Goal: Book appointment/travel/reservation

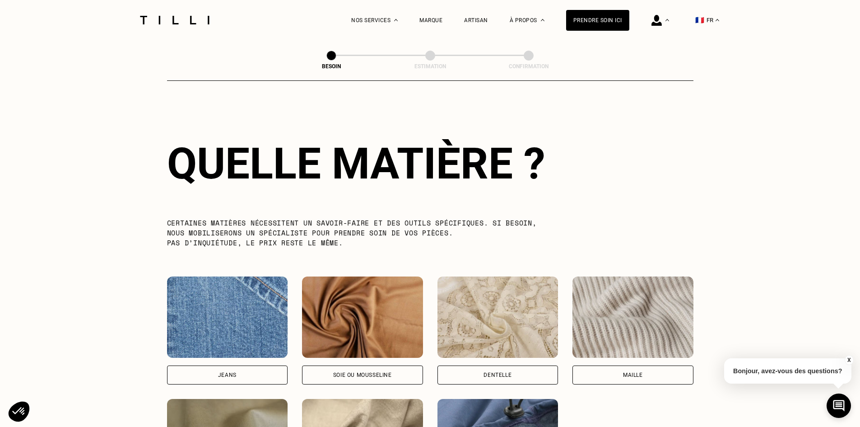
scroll to position [862, 0]
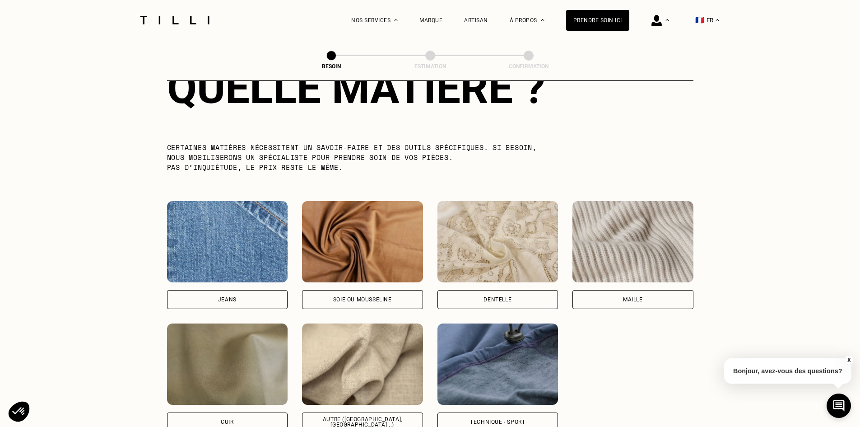
click at [218, 231] on img at bounding box center [227, 241] width 121 height 81
select select "FR"
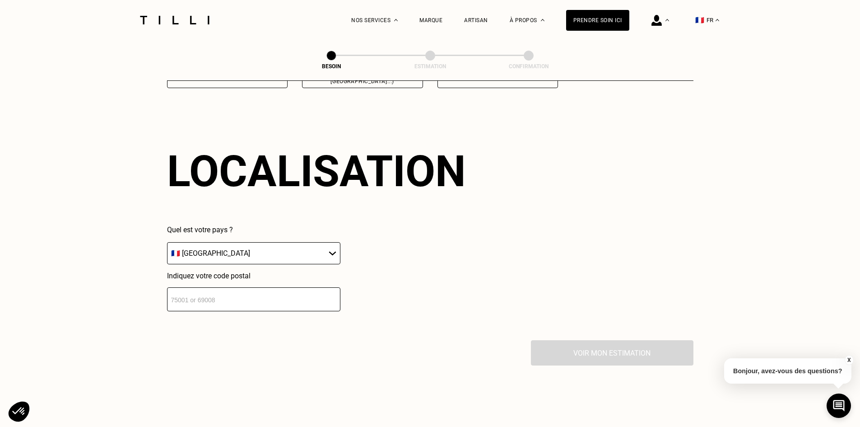
scroll to position [1214, 0]
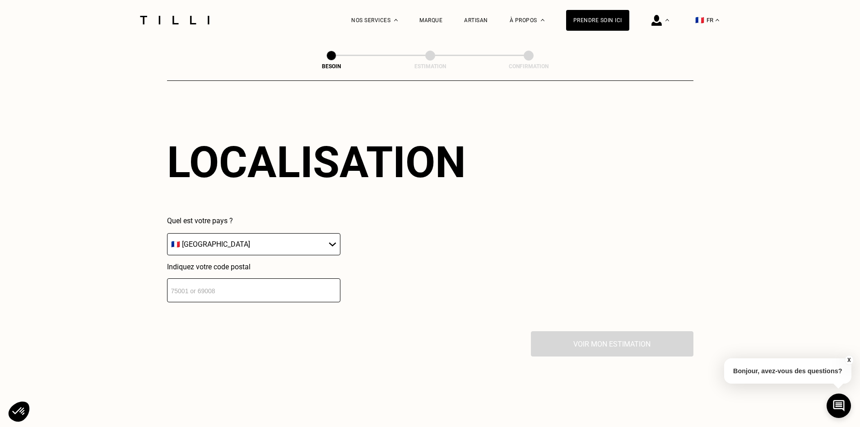
click at [214, 279] on input "number" at bounding box center [253, 290] width 173 height 24
type input "92250"
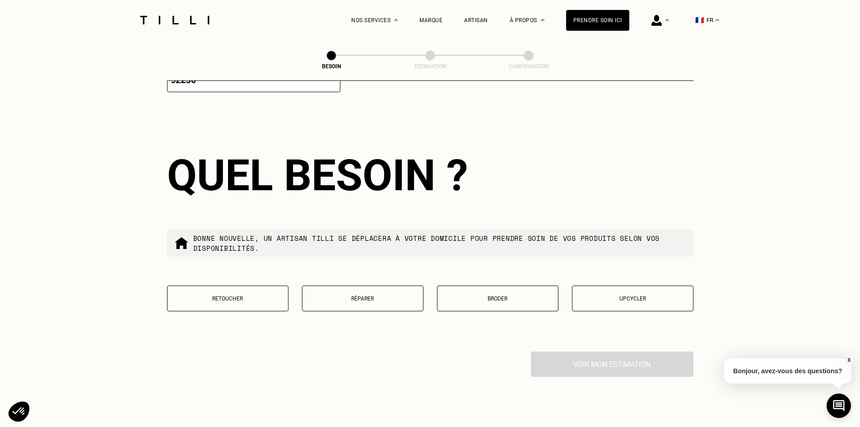
scroll to position [1438, 0]
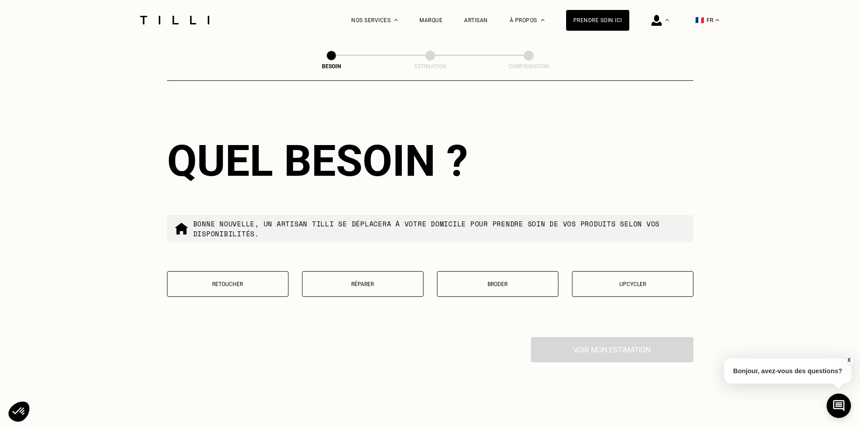
click at [259, 281] on p "Retoucher" at bounding box center [227, 284] width 111 height 6
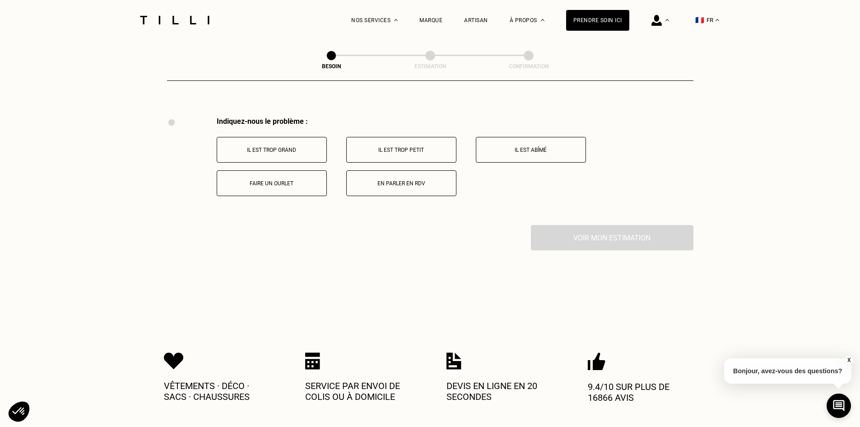
scroll to position [1670, 0]
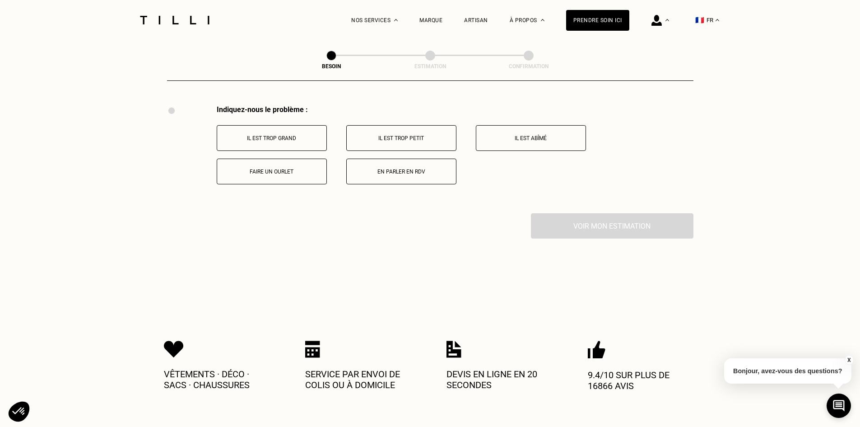
click at [290, 135] on p "Il est trop grand" at bounding box center [272, 138] width 100 height 6
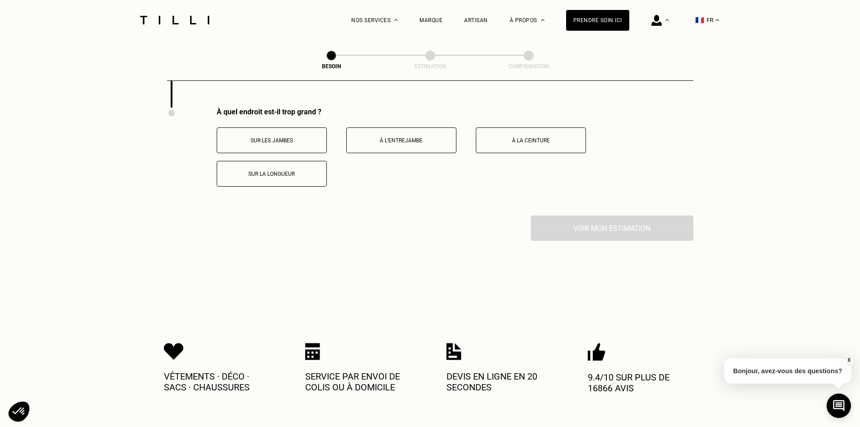
scroll to position [1777, 0]
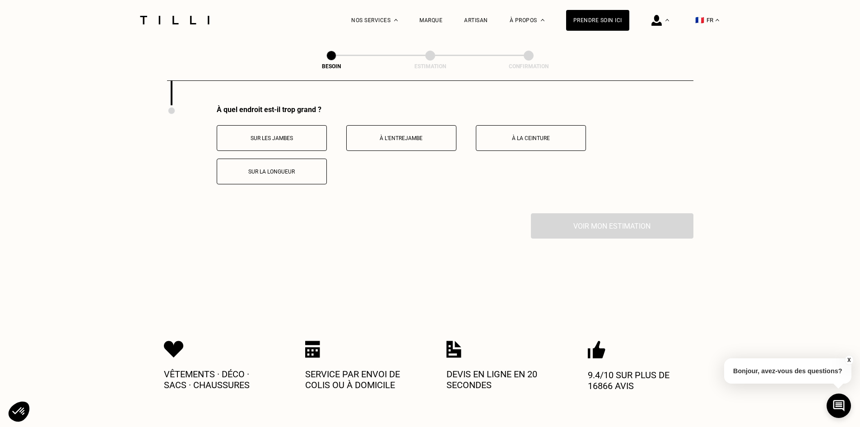
click at [289, 174] on button "Sur la longueur" at bounding box center [272, 171] width 110 height 26
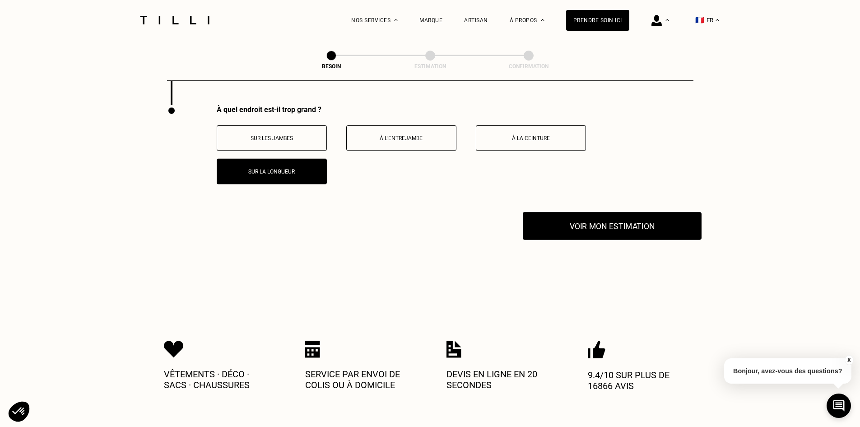
click at [550, 225] on button "Voir mon estimation" at bounding box center [612, 226] width 179 height 28
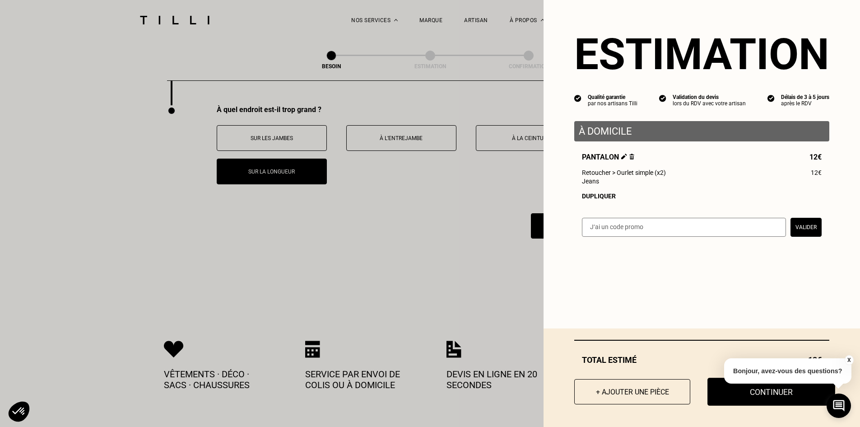
click at [720, 384] on button "Continuer" at bounding box center [771, 391] width 128 height 28
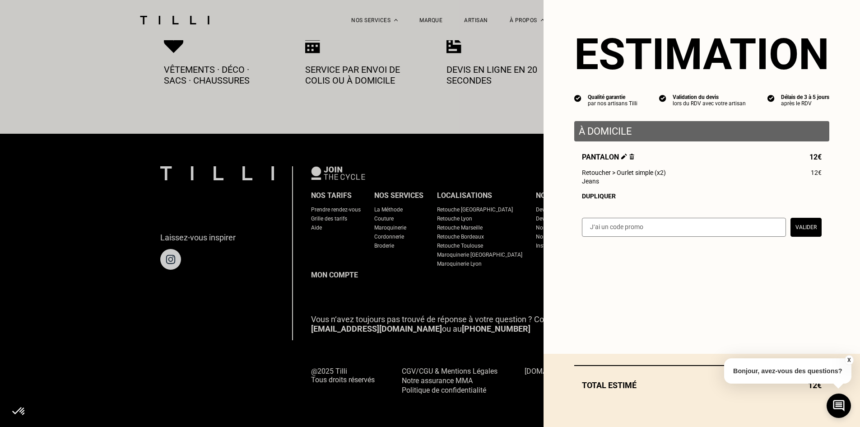
scroll to position [488, 0]
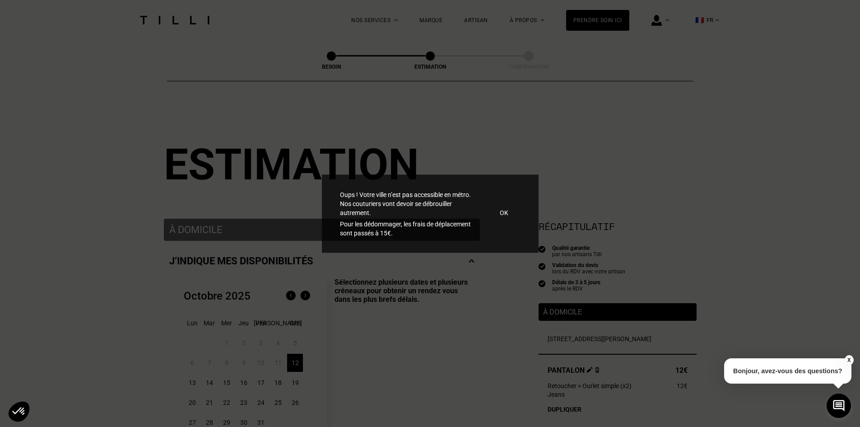
click at [506, 209] on p "OK" at bounding box center [504, 212] width 9 height 9
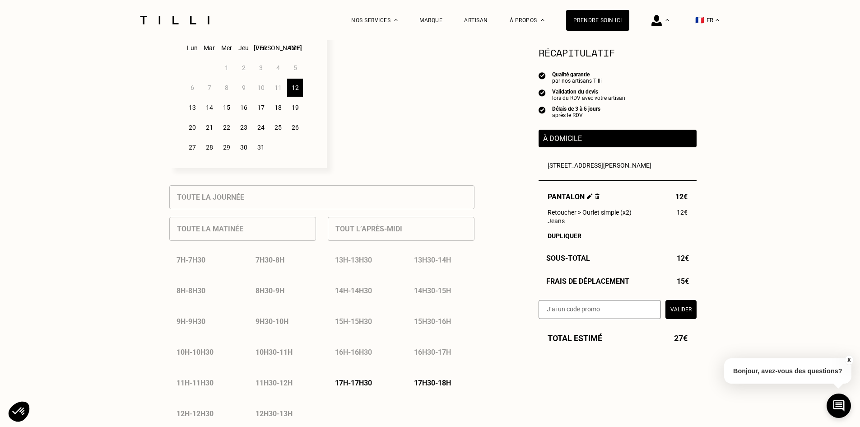
scroll to position [151, 0]
